Goal: Task Accomplishment & Management: Manage account settings

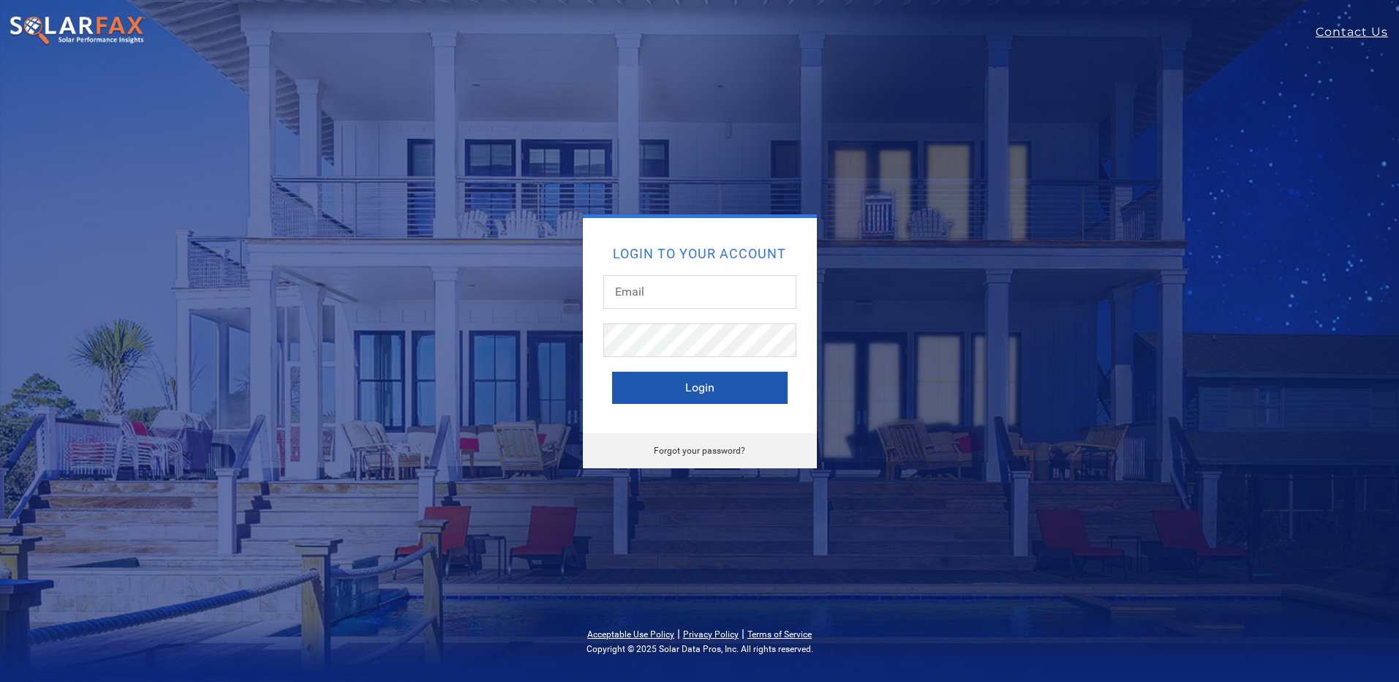
type input "will@electrum.co"
click at [721, 380] on button "Login" at bounding box center [700, 388] width 176 height 32
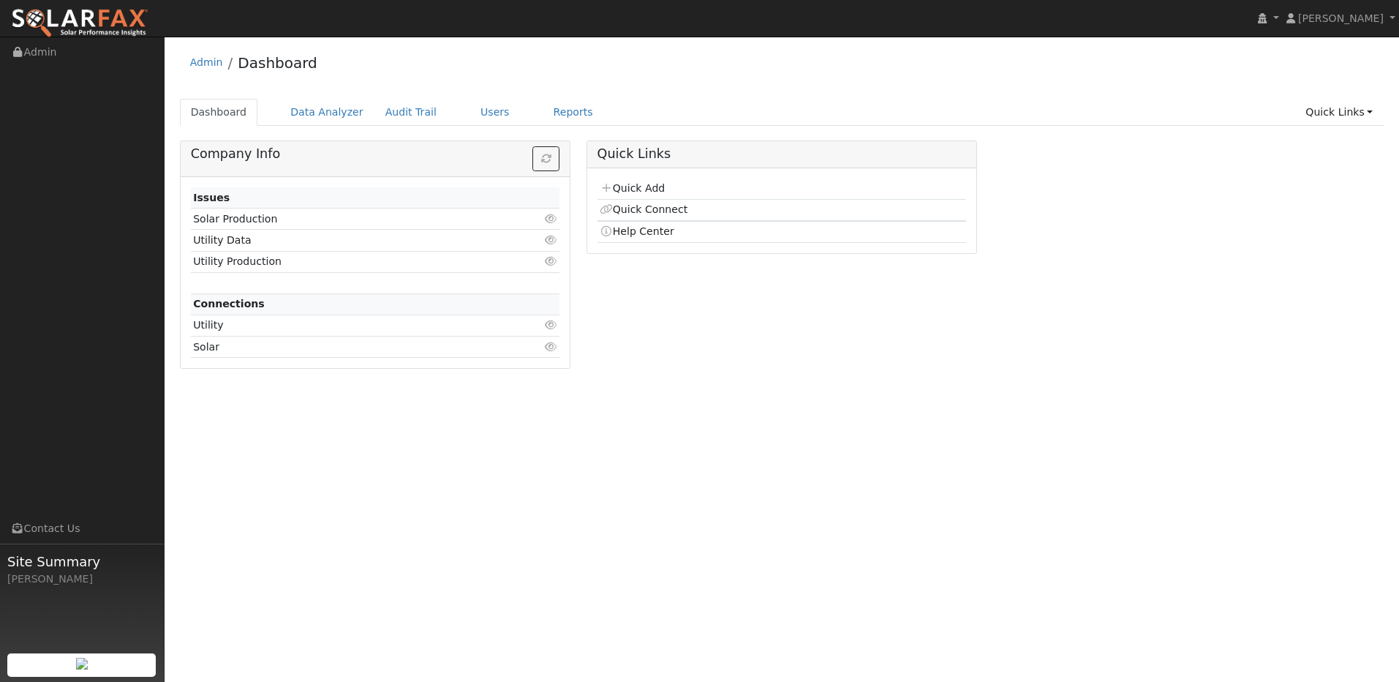
drag, startPoint x: 612, startPoint y: 41, endPoint x: 622, endPoint y: 44, distance: 10.7
click at [612, 42] on div "User Profile First name Last name Email Email Notifications No Emails No Emails…" at bounding box center [782, 359] width 1235 height 645
click at [1368, 19] on span "[PERSON_NAME]" at bounding box center [1341, 18] width 86 height 12
click at [1343, 75] on link "My Company" at bounding box center [1339, 74] width 120 height 20
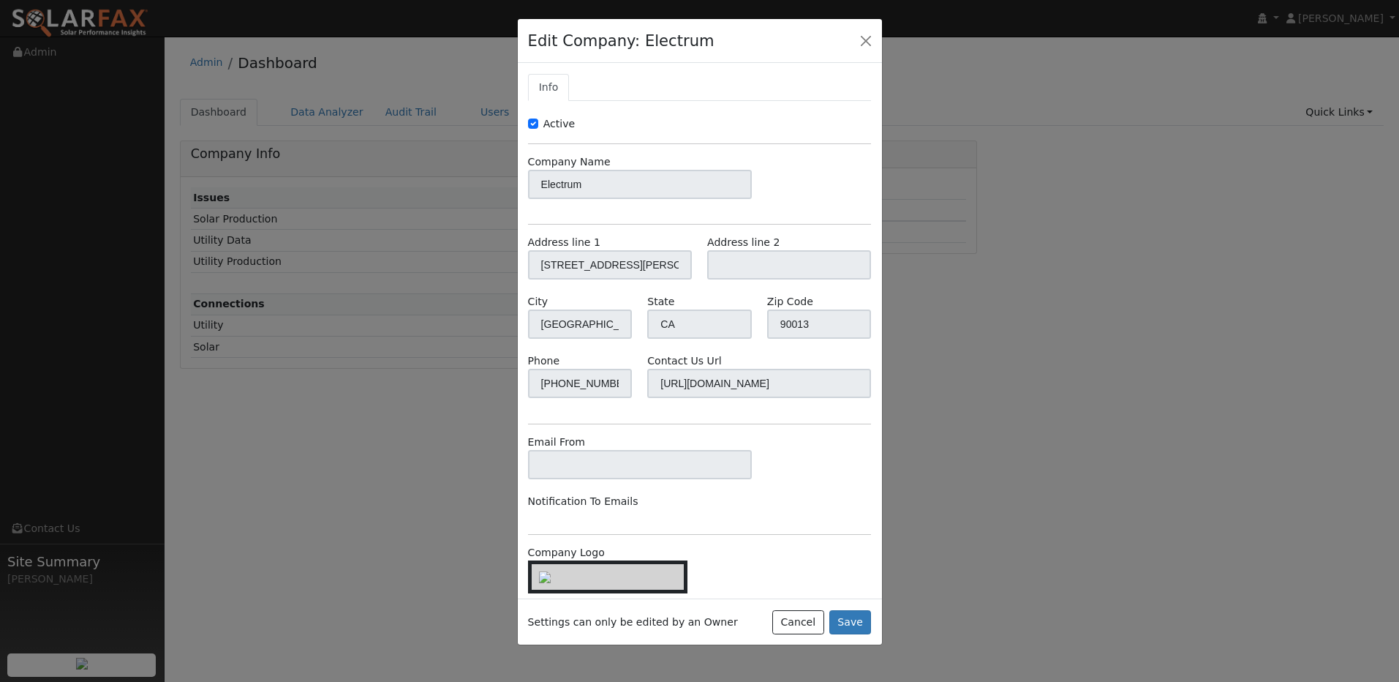
scroll to position [35, 0]
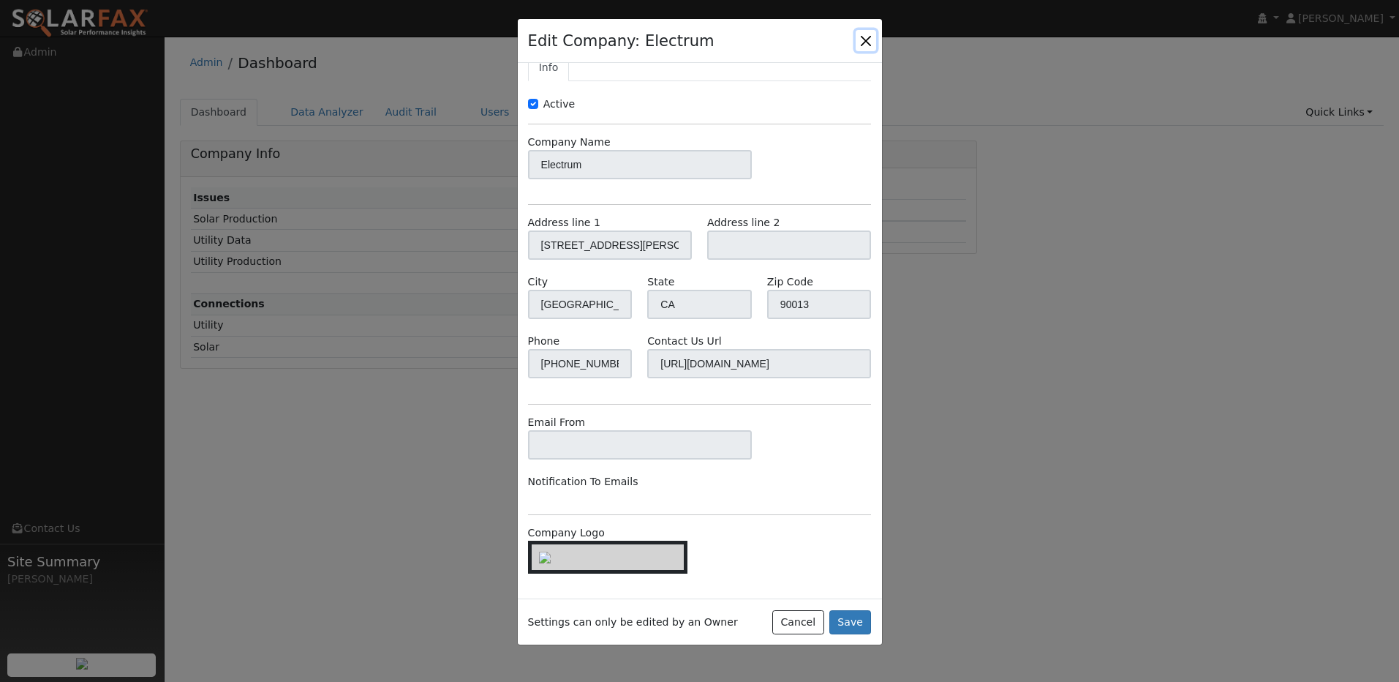
click at [867, 46] on button "button" at bounding box center [866, 40] width 20 height 20
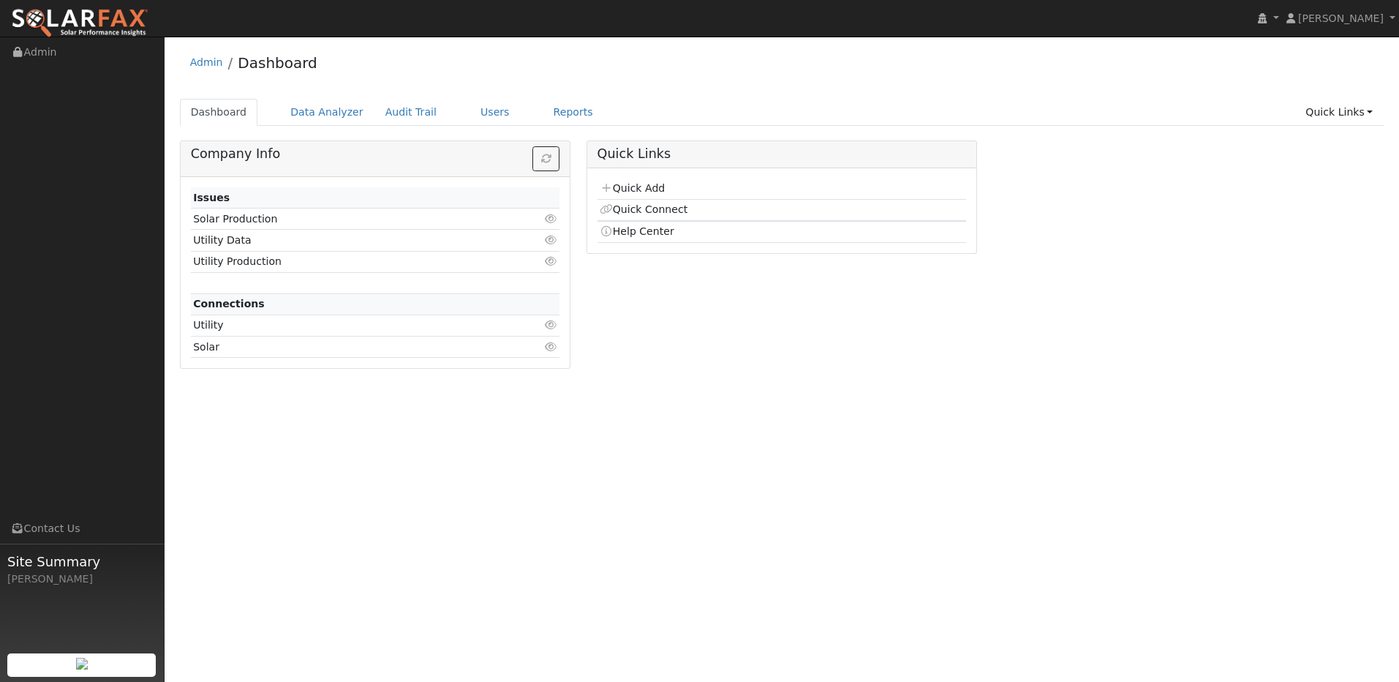
drag, startPoint x: 120, startPoint y: 260, endPoint x: 135, endPoint y: 257, distance: 15.1
click at [119, 260] on ul "Navigation Admin Links Contact Us Site Summary Will [PERSON_NAME]" at bounding box center [82, 378] width 165 height 682
